Goal: Task Accomplishment & Management: Manage account settings

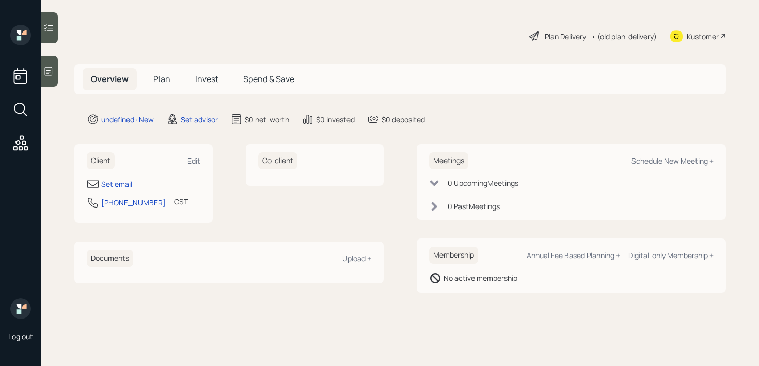
click at [133, 186] on div "Set email" at bounding box center [144, 184] width 114 height 12
click at [125, 186] on div "Set email" at bounding box center [116, 184] width 31 height 11
select select "America/[GEOGRAPHIC_DATA]"
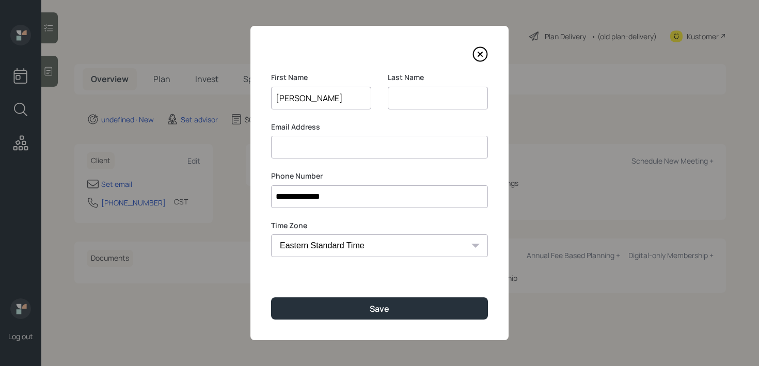
type input "Barbara"
click at [417, 100] on input at bounding box center [438, 98] width 100 height 23
type input "Parpain"
click at [427, 145] on input at bounding box center [379, 147] width 217 height 23
click at [432, 291] on div "**********" at bounding box center [379, 183] width 258 height 315
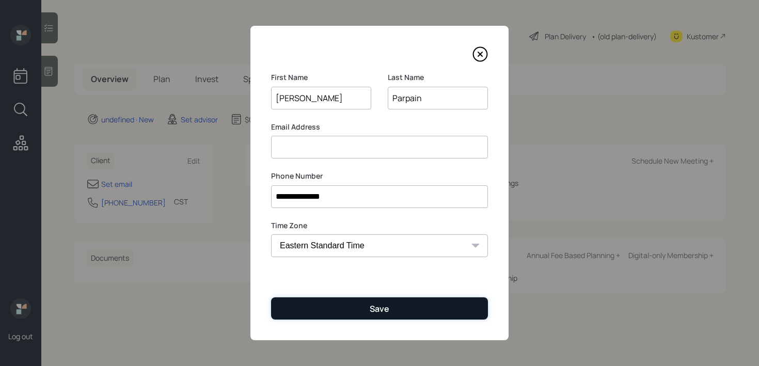
click at [432, 300] on button "Save" at bounding box center [379, 308] width 217 height 22
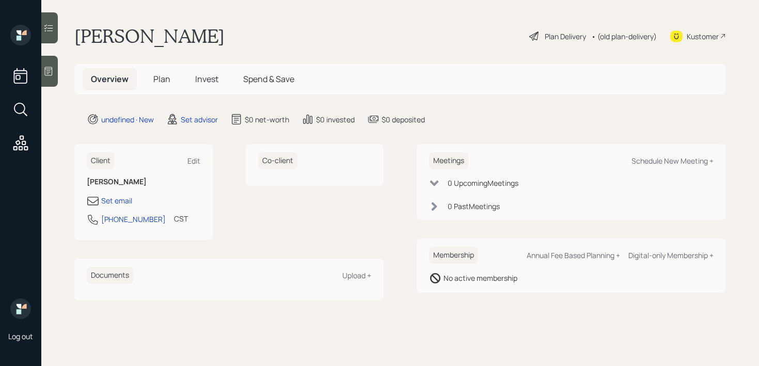
click at [60, 64] on main "Barbara Parpain Plan Delivery • (old plan-delivery) Kustomer Overview Plan Inve…" at bounding box center [400, 183] width 718 height 366
click at [55, 65] on div at bounding box center [49, 71] width 17 height 31
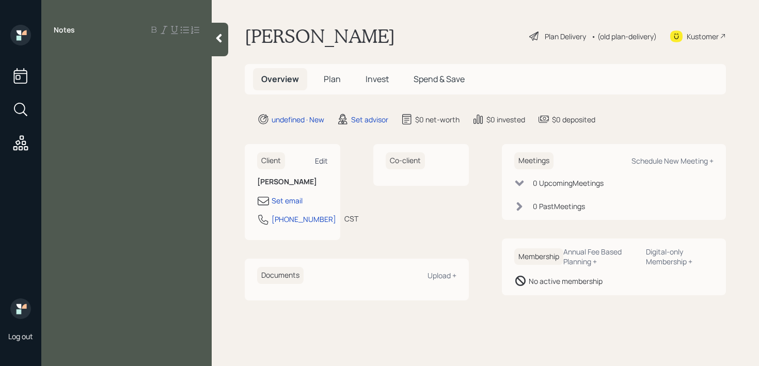
click at [321, 161] on div "Edit" at bounding box center [321, 161] width 13 height 10
select select "America/Chicago"
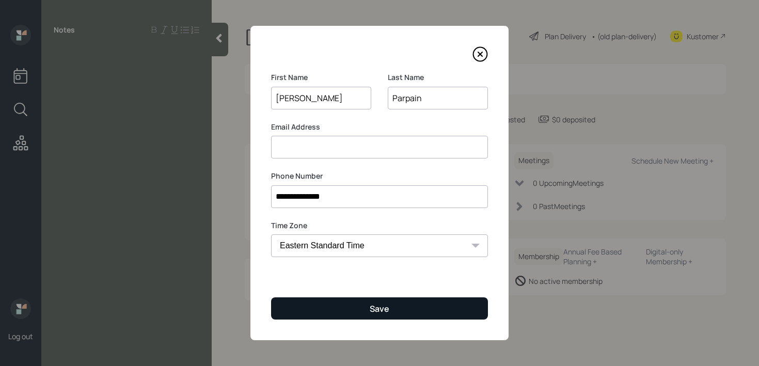
type input "Brenda"
click at [383, 316] on button "Save" at bounding box center [379, 308] width 217 height 22
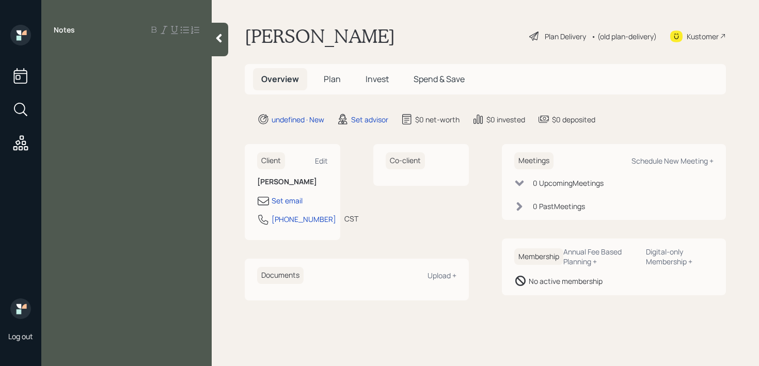
click at [139, 61] on div "Notes" at bounding box center [126, 189] width 170 height 329
click at [125, 79] on div "Notes" at bounding box center [126, 189] width 170 height 329
click at [134, 59] on div "Notes" at bounding box center [126, 189] width 170 height 329
click at [107, 74] on div "Notes" at bounding box center [126, 189] width 170 height 329
click at [80, 57] on div at bounding box center [127, 53] width 146 height 11
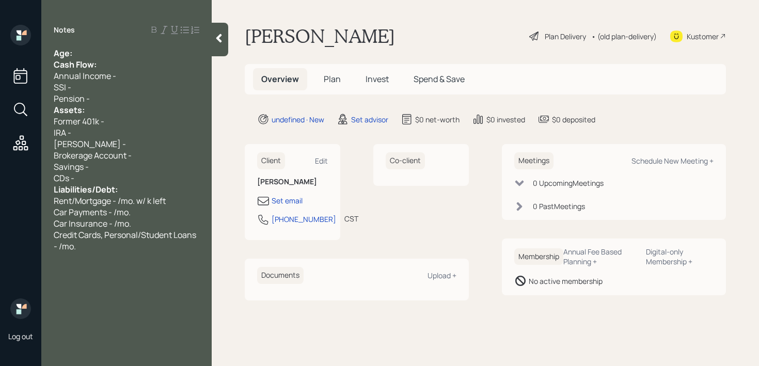
click at [82, 52] on div "Age:" at bounding box center [127, 53] width 146 height 11
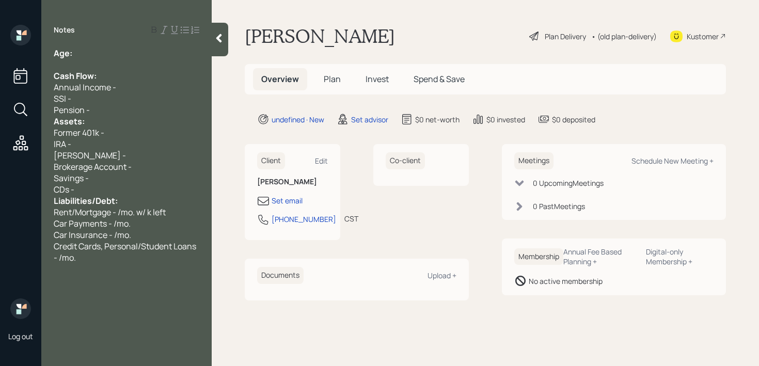
click at [117, 108] on div "Pension -" at bounding box center [127, 109] width 146 height 11
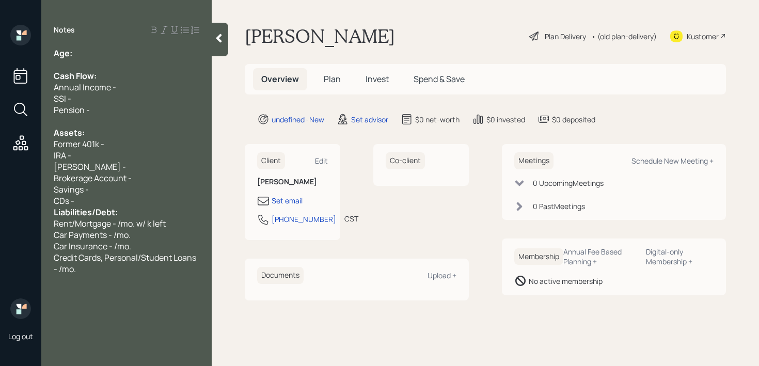
click at [123, 207] on div "Liabilities/Debt:" at bounding box center [127, 212] width 146 height 11
click at [129, 199] on div "CDs -" at bounding box center [127, 200] width 146 height 11
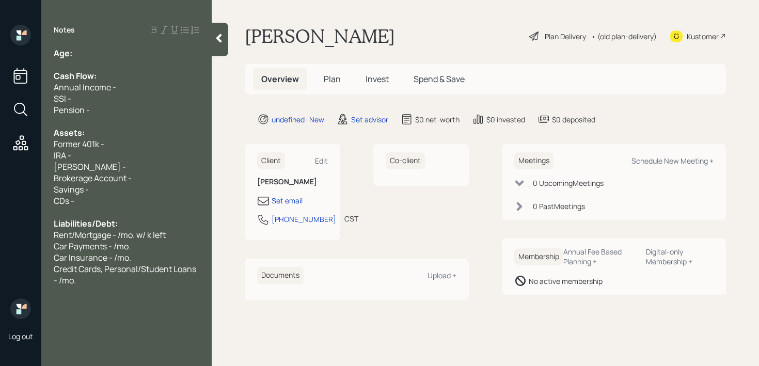
click at [151, 164] on div "Roth IRA -" at bounding box center [127, 166] width 146 height 11
drag, startPoint x: 151, startPoint y: 164, endPoint x: 0, endPoint y: 163, distance: 150.8
click at [0, 163] on div "Log out Notes Age: Cash Flow: Annual Income - SSI - Pension - Assets: Former 40…" at bounding box center [379, 183] width 759 height 366
click at [81, 149] on span "Former 401k -" at bounding box center [79, 143] width 51 height 11
click at [102, 154] on div "EJ IRA -" at bounding box center [127, 155] width 146 height 11
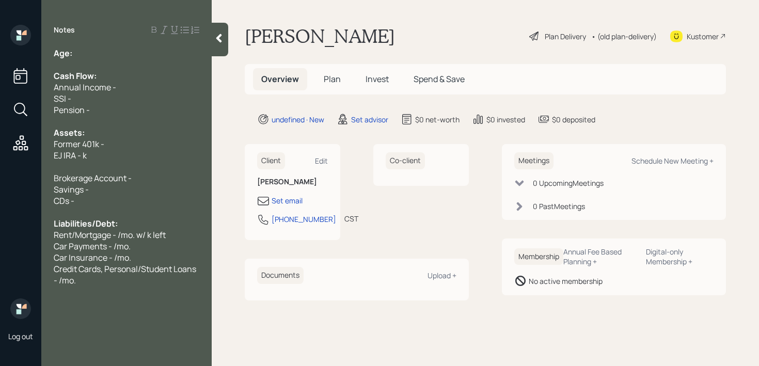
click at [118, 129] on div "Assets:" at bounding box center [127, 132] width 146 height 11
click at [118, 140] on div "Former 401k -" at bounding box center [127, 143] width 146 height 11
click at [111, 152] on div "EJ IRA - k" at bounding box center [127, 155] width 146 height 11
click at [114, 162] on div at bounding box center [127, 166] width 146 height 11
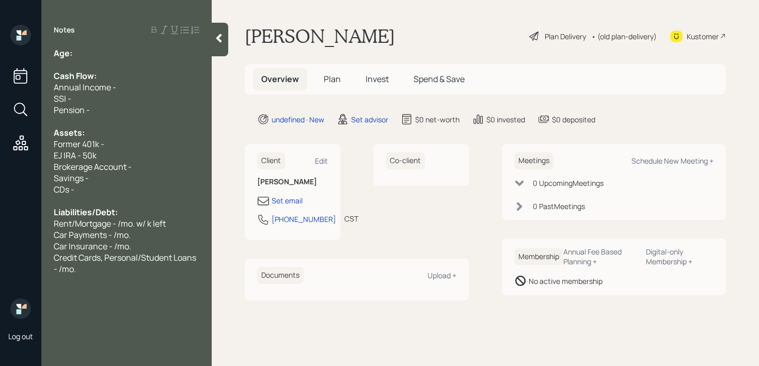
click at [124, 148] on div "Former 401k -" at bounding box center [127, 143] width 146 height 11
drag, startPoint x: 124, startPoint y: 145, endPoint x: 4, endPoint y: 144, distance: 120.9
click at [5, 144] on div "Log out Notes Age: Cash Flow: Annual Income - SSI - Pension - Assets: Former 40…" at bounding box center [379, 183] width 759 height 366
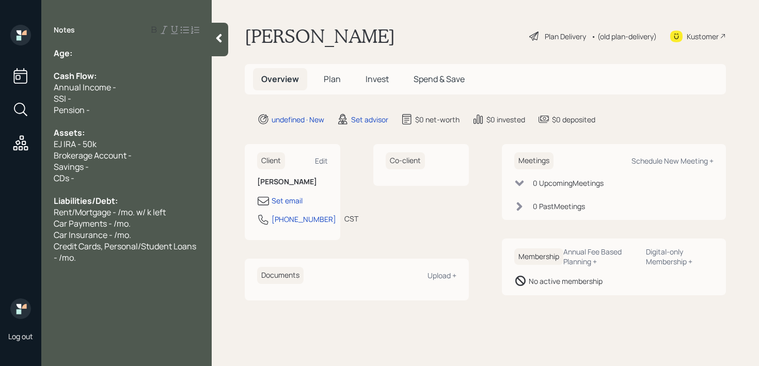
click at [85, 56] on div "Age:" at bounding box center [127, 53] width 146 height 11
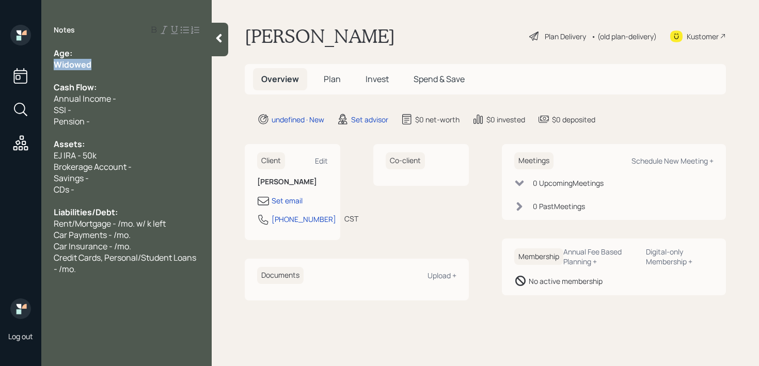
drag, startPoint x: 118, startPoint y: 69, endPoint x: 0, endPoint y: 69, distance: 118.3
click at [0, 69] on div "Log out Notes Age: Widowed Cash Flow: Annual Income - SSI - Pension - Assets: E…" at bounding box center [379, 183] width 759 height 366
click at [114, 71] on div at bounding box center [127, 75] width 146 height 11
click at [114, 49] on div "Age:" at bounding box center [127, 53] width 146 height 11
drag, startPoint x: 91, startPoint y: 56, endPoint x: 73, endPoint y: 56, distance: 17.6
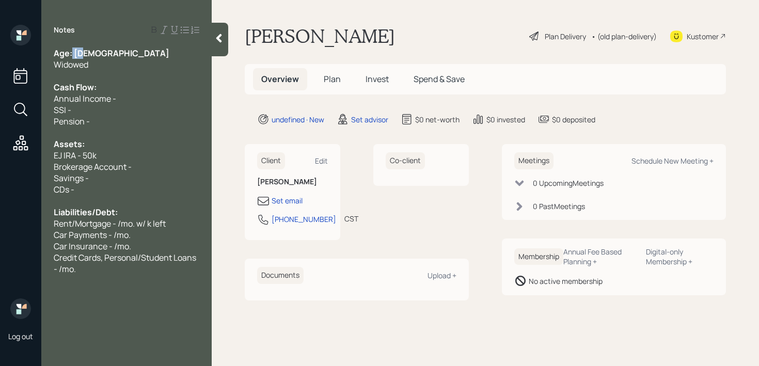
click at [73, 56] on div "Age: 73" at bounding box center [127, 53] width 146 height 11
click at [105, 107] on div "SSI -" at bounding box center [127, 109] width 146 height 11
click at [141, 172] on div "Savings -" at bounding box center [127, 177] width 146 height 11
click at [142, 174] on div "Savings -" at bounding box center [127, 177] width 146 height 11
drag, startPoint x: 153, startPoint y: 167, endPoint x: 80, endPoint y: 167, distance: 73.3
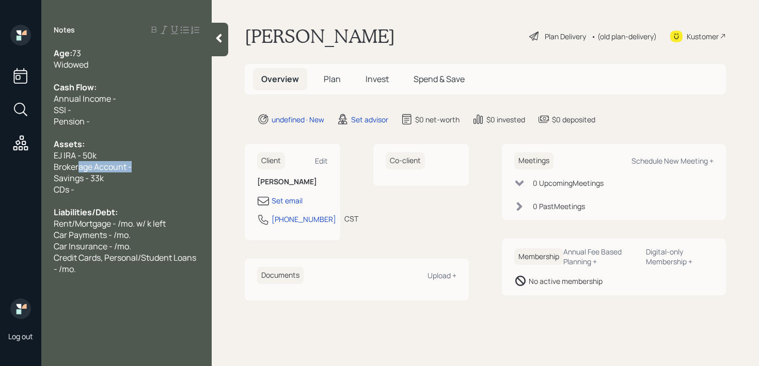
click at [80, 167] on div "Brokerage Account -" at bounding box center [127, 166] width 146 height 11
click at [101, 174] on span "Savings - 33k" at bounding box center [79, 177] width 50 height 11
click at [133, 163] on div "Brokerage Account -" at bounding box center [127, 166] width 146 height 11
drag, startPoint x: 140, startPoint y: 163, endPoint x: 27, endPoint y: 163, distance: 113.1
click at [27, 163] on div "Log out Notes Age: 73 Widowed Cash Flow: Annual Income - SSI - Pension - Assets…" at bounding box center [379, 183] width 759 height 366
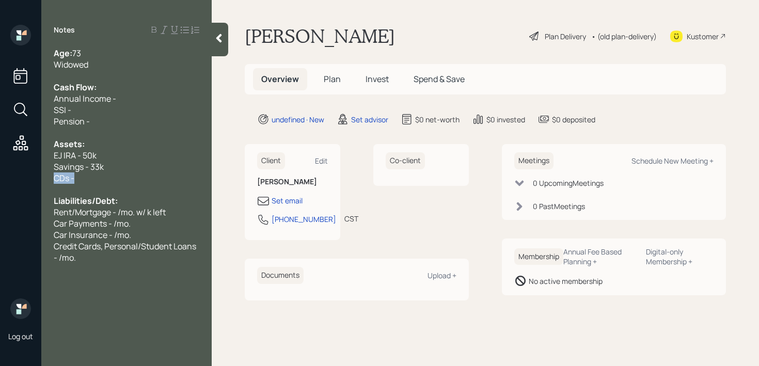
drag, startPoint x: 80, startPoint y: 177, endPoint x: 0, endPoint y: 178, distance: 80.1
click at [0, 178] on div "Log out Notes Age: 73 Widowed Cash Flow: Annual Income - SSI - Pension - Assets…" at bounding box center [379, 183] width 759 height 366
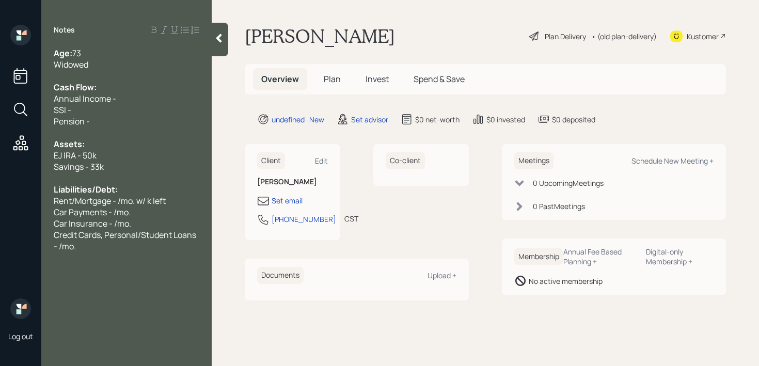
click at [108, 119] on div "Pension -" at bounding box center [127, 121] width 146 height 11
click at [101, 108] on div "SSI -" at bounding box center [127, 109] width 146 height 11
click at [75, 112] on span "SSI - /mo." at bounding box center [72, 109] width 36 height 11
drag, startPoint x: 69, startPoint y: 102, endPoint x: 0, endPoint y: 100, distance: 69.2
click at [0, 102] on div "Log out Notes Age: 73 Widowed Cash Flow: Annual Income - SSI - 2.4k/mo. Pension…" at bounding box center [379, 183] width 759 height 366
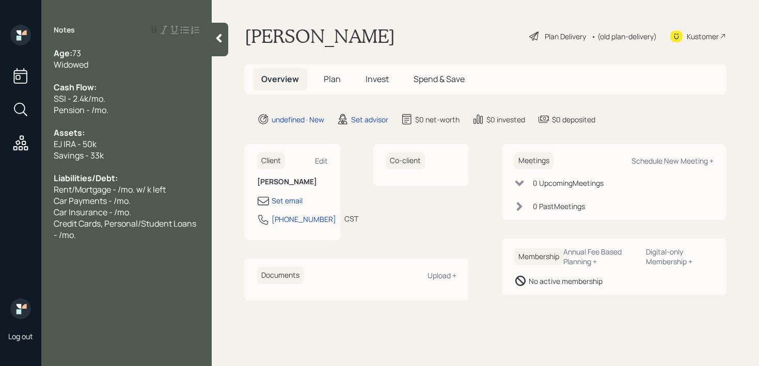
click at [93, 111] on span "Pension - /mo." at bounding box center [81, 109] width 55 height 11
click at [110, 109] on span "Pensions (2) - 800/mo." at bounding box center [97, 109] width 87 height 11
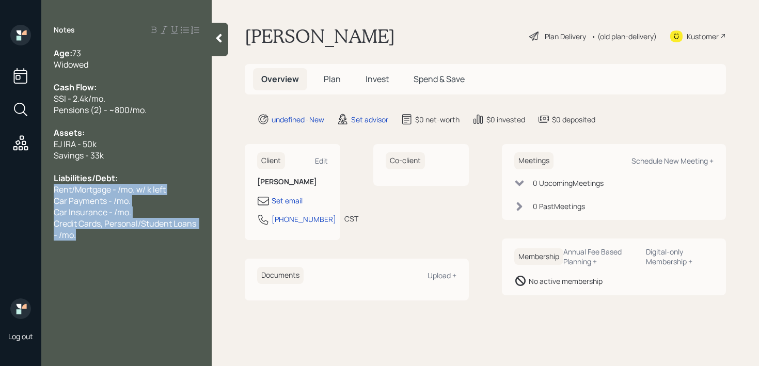
drag, startPoint x: 91, startPoint y: 230, endPoint x: 44, endPoint y: 191, distance: 61.2
click at [44, 191] on div "Age: 73 Widowed Cash Flow: SSI - 2.4k/mo. Pensions (2) - ~800/mo. Assets: EJ IR…" at bounding box center [126, 144] width 170 height 193
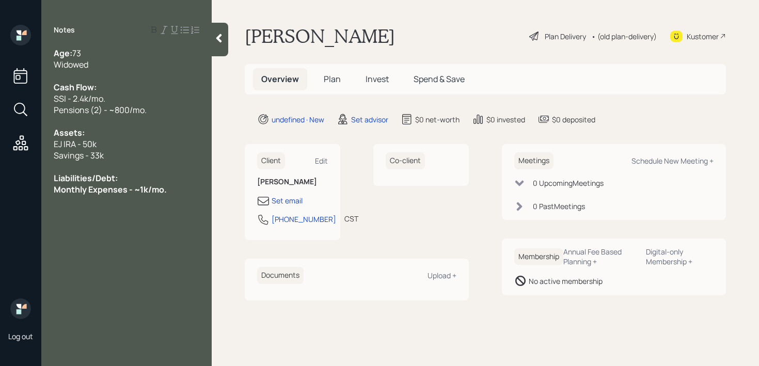
click at [222, 38] on icon at bounding box center [219, 38] width 10 height 10
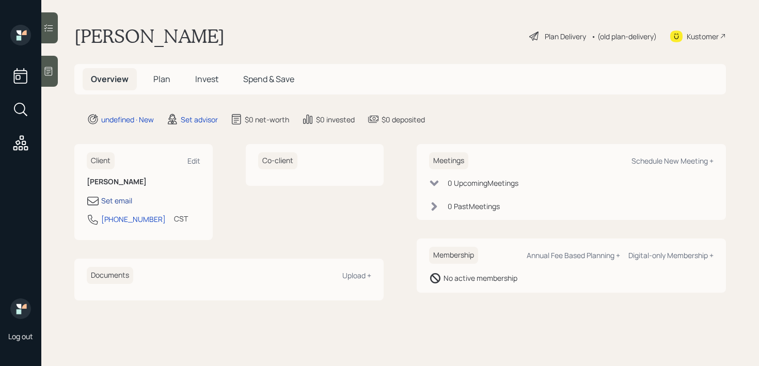
click at [118, 200] on div "Set email" at bounding box center [116, 200] width 31 height 11
select select "America/Chicago"
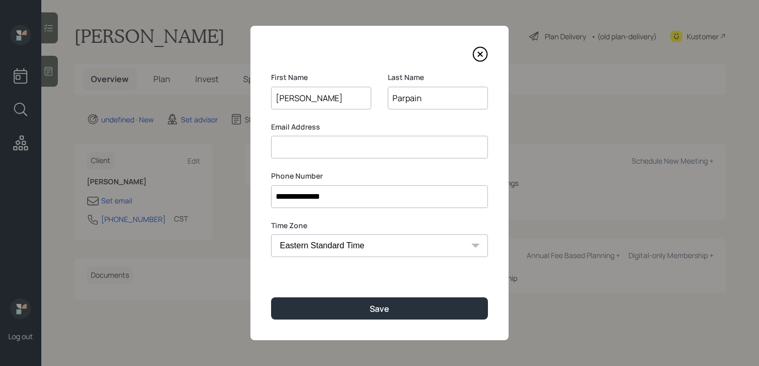
click at [324, 144] on input at bounding box center [379, 147] width 217 height 23
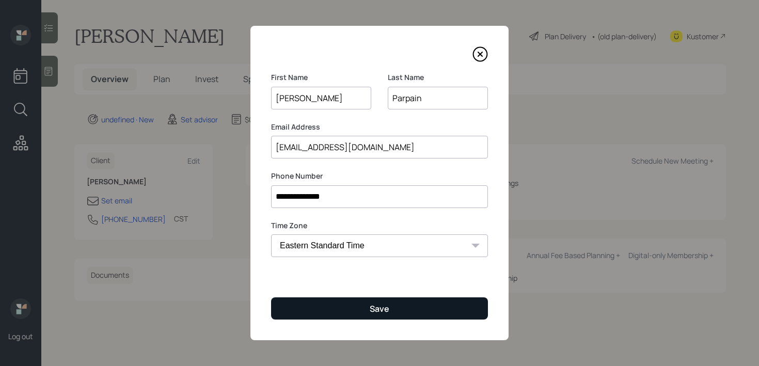
type input "deanbrenda2012@gmail.com"
click at [398, 304] on button "Save" at bounding box center [379, 308] width 217 height 22
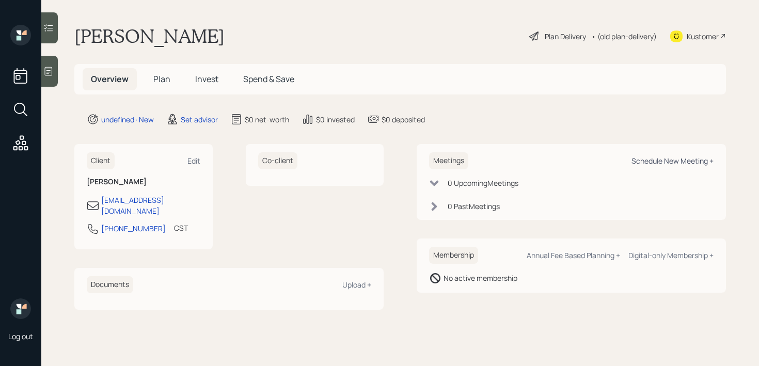
click at [688, 163] on div "Schedule New Meeting +" at bounding box center [673, 161] width 82 height 10
select select "round-robin"
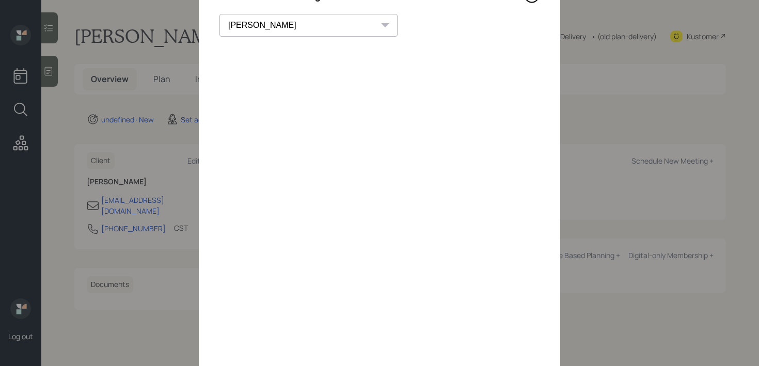
scroll to position [46, 0]
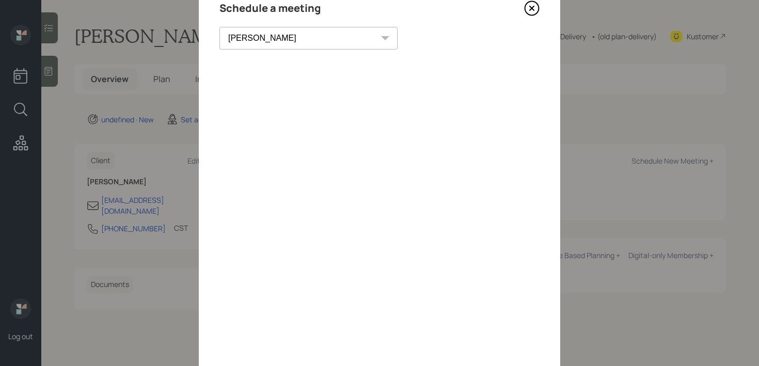
click at [535, 4] on icon at bounding box center [531, 8] width 15 height 15
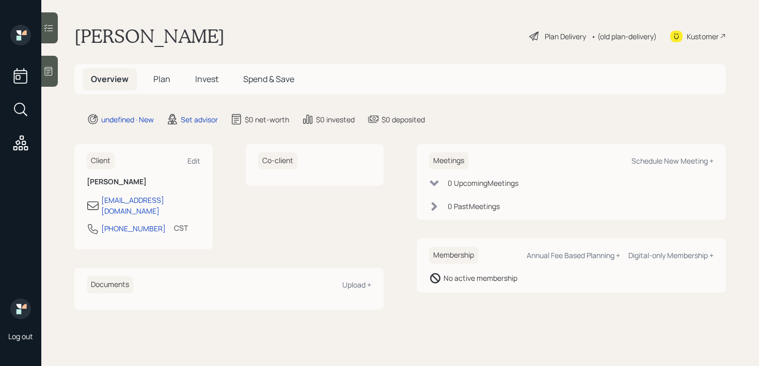
click at [39, 72] on div "Log out" at bounding box center [20, 183] width 41 height 366
click at [53, 72] on icon at bounding box center [48, 71] width 10 height 10
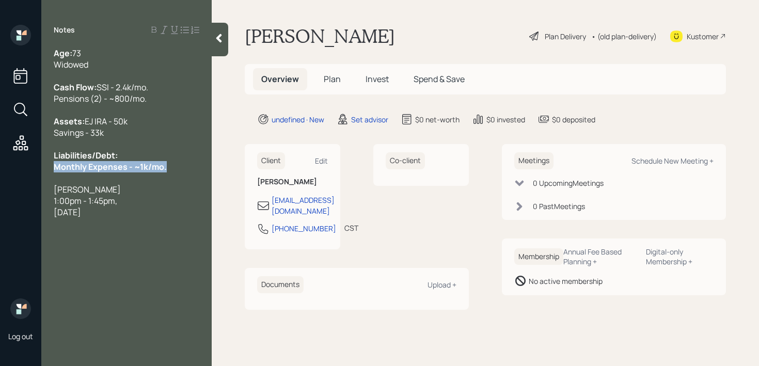
drag, startPoint x: 180, startPoint y: 188, endPoint x: 0, endPoint y: 188, distance: 179.7
click at [0, 188] on div "Log out Notes Age: 73 Widowed Cash Flow: SSI - 2.4k/mo. Pensions (2) - ~800/mo.…" at bounding box center [379, 183] width 759 height 366
click at [103, 195] on span "Michael Russo" at bounding box center [87, 189] width 67 height 11
click at [137, 207] on div "1:00pm - 1:45pm," at bounding box center [127, 200] width 146 height 11
click at [179, 172] on div "Liabilities/Debt: Monthly Expenses - ~1k/mo." at bounding box center [127, 161] width 146 height 23
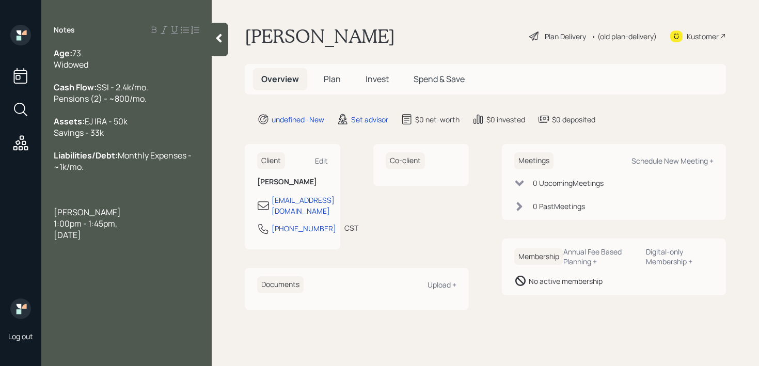
click at [81, 241] on span "Friday, August 29, 2025" at bounding box center [67, 234] width 27 height 11
drag, startPoint x: 146, startPoint y: 257, endPoint x: 57, endPoint y: 232, distance: 92.7
click at [57, 232] on div "Age: 73 Widowed Cash Flow: SSI - 2.4k/mo. Pensions (2) - ~800/mo. Assets: EJ IR…" at bounding box center [127, 144] width 146 height 193
click at [61, 218] on span "Michael Russo" at bounding box center [87, 212] width 67 height 11
drag, startPoint x: 150, startPoint y: 262, endPoint x: 46, endPoint y: 239, distance: 106.9
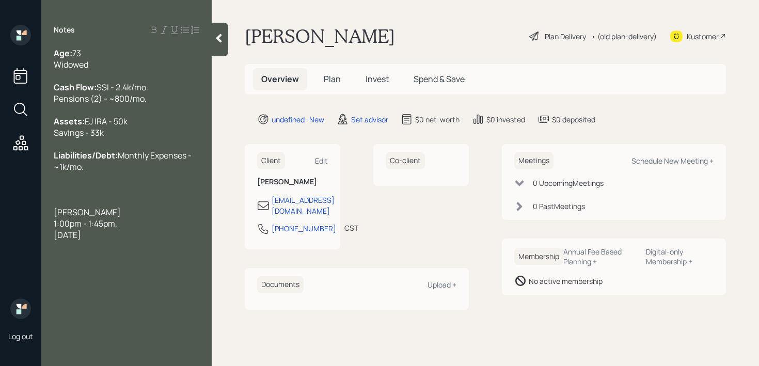
click at [46, 239] on div "Age: 73 Widowed Cash Flow: SSI - 2.4k/mo. Pensions (2) - ~800/mo. Assets: EJ IR…" at bounding box center [126, 144] width 170 height 193
copy div "Michael Russo 1:00pm - 1:45pm, Friday, August 29, 2025"
click at [716, 38] on div "Kustomer" at bounding box center [703, 36] width 32 height 11
click at [151, 135] on div "Assets: EJ IRA - 50k Savings - 33k" at bounding box center [127, 127] width 146 height 23
click at [109, 172] on span "Monthly Expenses - ~1k/mo." at bounding box center [123, 161] width 139 height 23
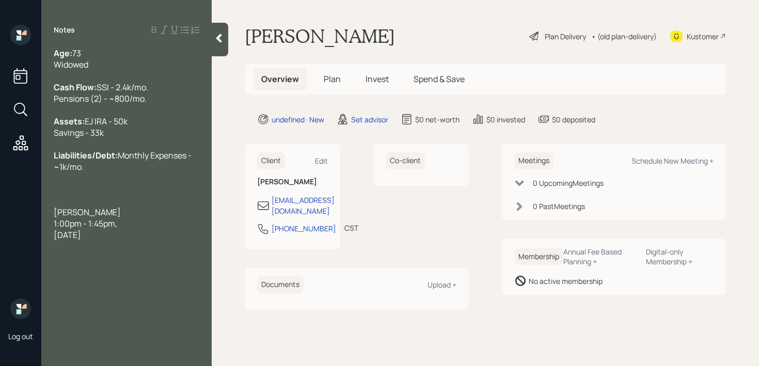
click at [111, 207] on div at bounding box center [127, 200] width 146 height 11
drag, startPoint x: 145, startPoint y: 244, endPoint x: 56, endPoint y: 223, distance: 90.7
click at [56, 223] on div "Age: 73 Widowed Cash Flow: SSI - 2.4k/mo. Pensions (2) - ~800/mo. Assets: EJ IR…" at bounding box center [127, 139] width 146 height 182
copy div "Michael Russo 1:00pm - 1:45pm, Friday, August 29, 2025"
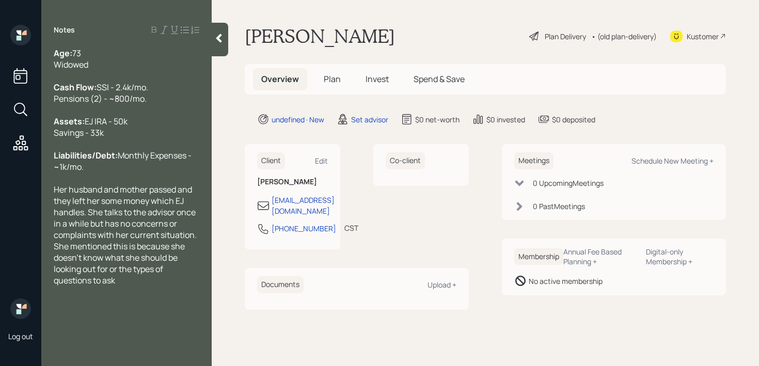
click at [217, 36] on icon at bounding box center [219, 38] width 10 height 10
